Goal: Navigation & Orientation: Find specific page/section

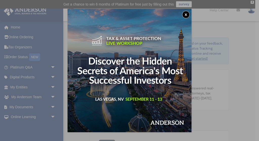
click at [184, 15] on button "x" at bounding box center [186, 15] width 8 height 8
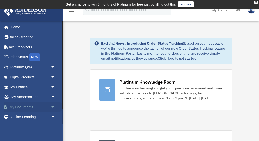
click at [24, 104] on link "My Documents arrow_drop_down" at bounding box center [34, 107] width 60 height 10
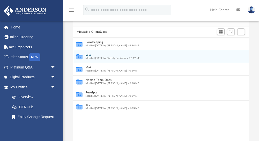
scroll to position [49, 0]
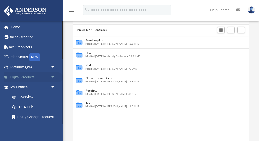
click at [53, 77] on span "arrow_drop_down" at bounding box center [56, 77] width 10 height 10
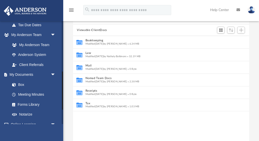
scroll to position [167, 0]
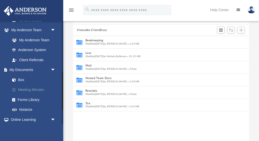
click at [31, 86] on link "Meeting Minutes" at bounding box center [35, 90] width 56 height 10
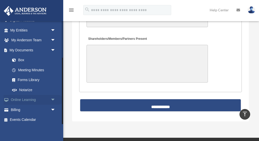
scroll to position [57, 0]
click at [52, 108] on span "arrow_drop_down" at bounding box center [56, 110] width 10 height 10
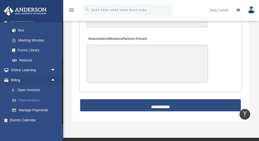
scroll to position [87, 0]
click at [36, 89] on link "$ Open Invoices" at bounding box center [35, 91] width 56 height 10
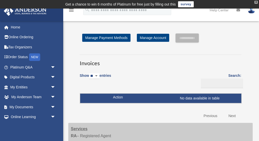
click at [256, 2] on div "X" at bounding box center [255, 2] width 3 height 3
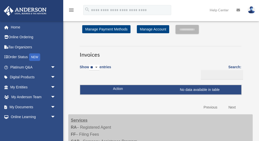
click at [251, 12] on img at bounding box center [251, 9] width 8 height 7
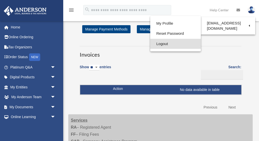
click at [155, 44] on link "Logout" at bounding box center [175, 44] width 51 height 10
